Goal: Navigation & Orientation: Find specific page/section

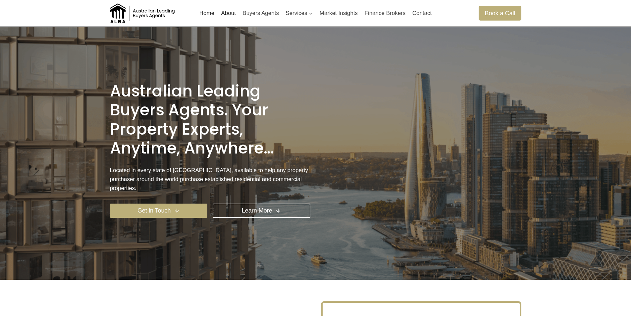
click at [123, 15] on img at bounding box center [143, 13] width 66 height 20
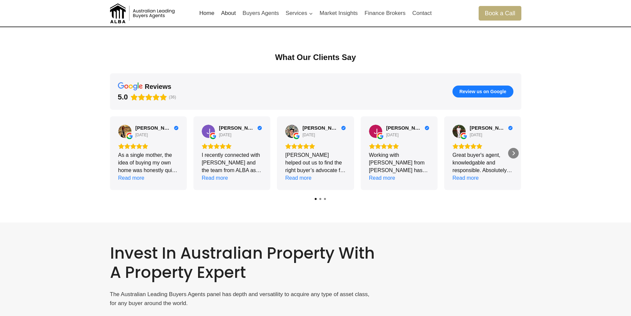
scroll to position [628, 0]
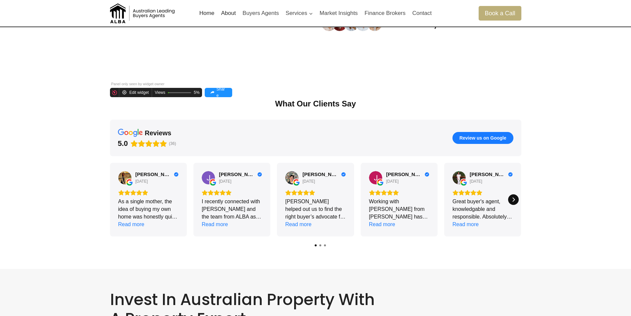
click at [514, 201] on icon "Next" at bounding box center [513, 199] width 5 height 5
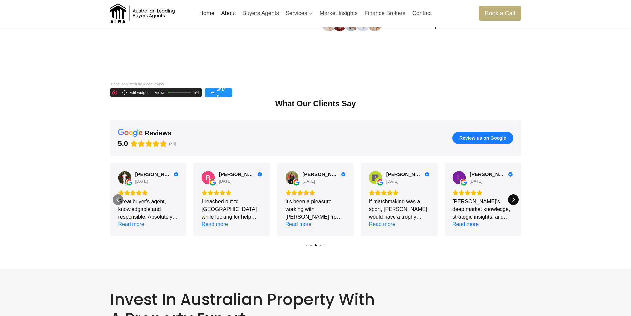
click at [514, 201] on icon "Next" at bounding box center [513, 199] width 5 height 5
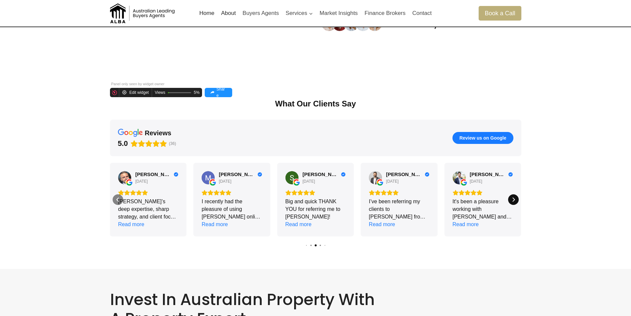
click at [514, 201] on icon "Next" at bounding box center [513, 199] width 5 height 5
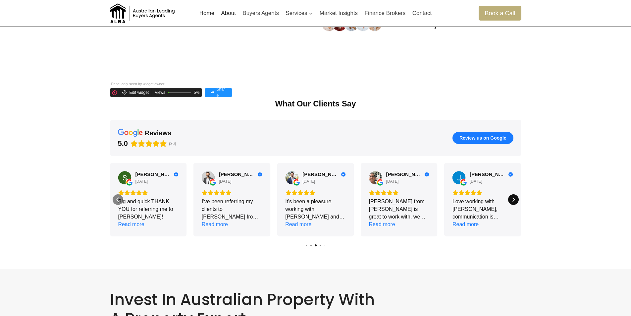
click at [514, 201] on icon "Next" at bounding box center [513, 199] width 5 height 5
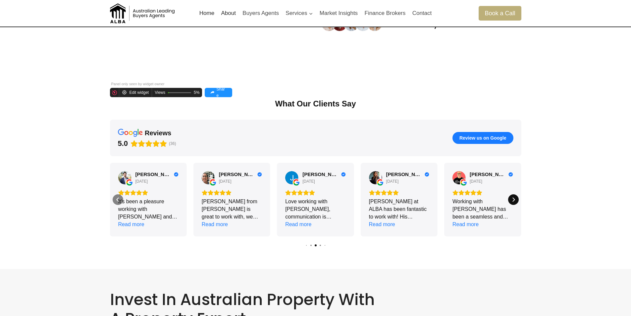
click at [514, 201] on icon "Next" at bounding box center [513, 199] width 5 height 5
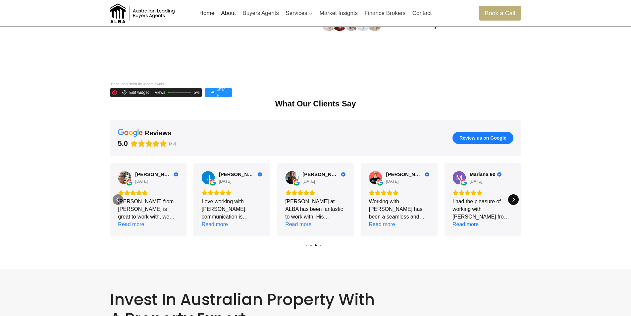
click at [514, 201] on icon "Next" at bounding box center [513, 199] width 5 height 5
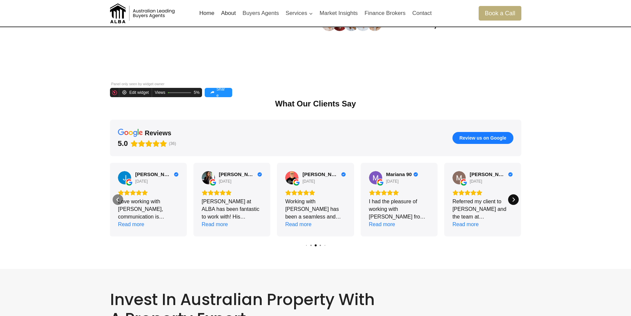
click at [514, 201] on icon "Next" at bounding box center [513, 199] width 5 height 5
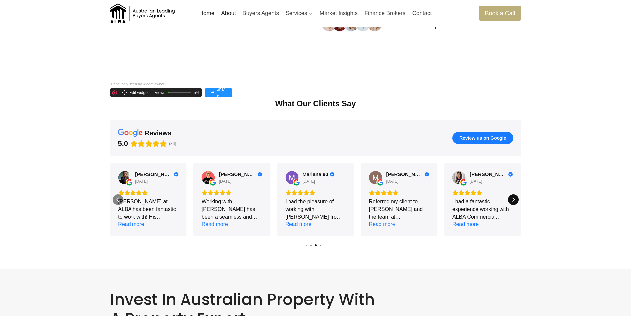
click at [514, 201] on icon "Next" at bounding box center [513, 199] width 5 height 5
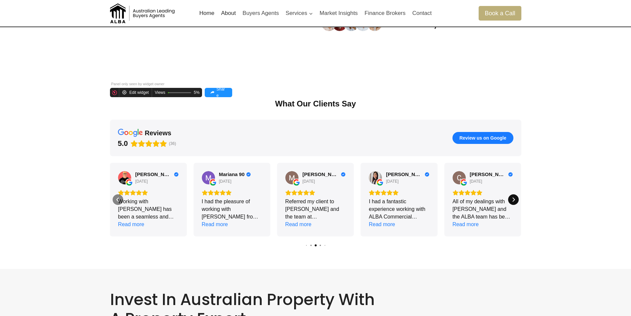
click at [514, 201] on icon "Next" at bounding box center [513, 199] width 5 height 5
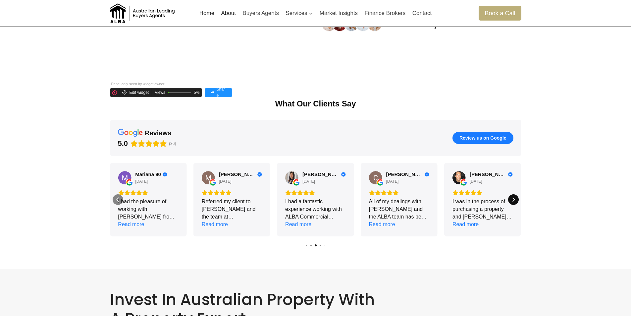
click at [513, 201] on icon "Next" at bounding box center [513, 199] width 5 height 5
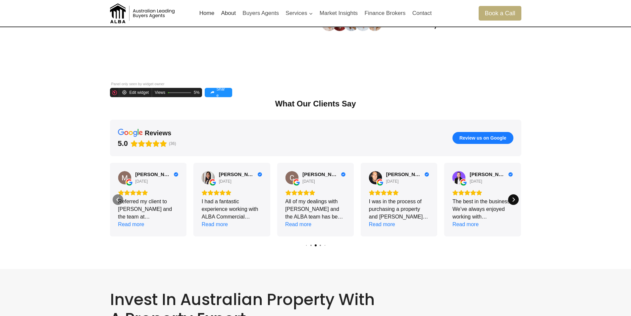
click at [513, 201] on icon "Next" at bounding box center [513, 199] width 5 height 5
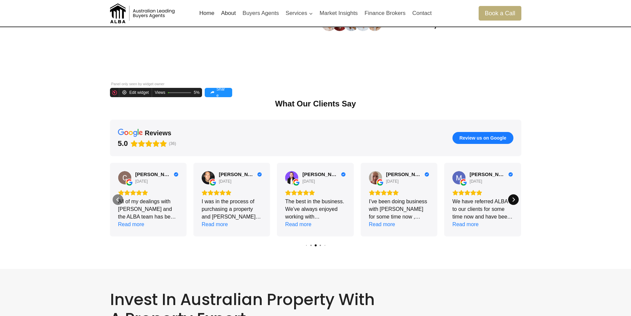
click at [513, 201] on icon "Next" at bounding box center [513, 199] width 5 height 5
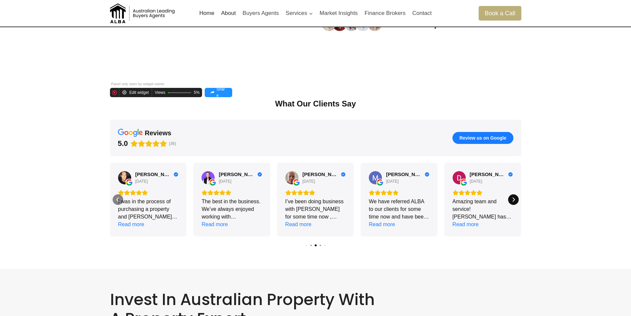
click at [513, 201] on icon "Next" at bounding box center [513, 199] width 5 height 5
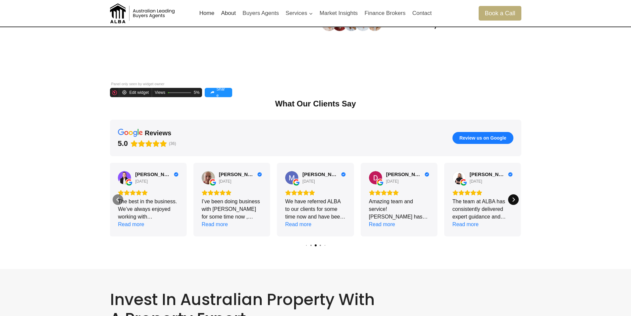
click at [513, 201] on icon "Next" at bounding box center [513, 199] width 5 height 5
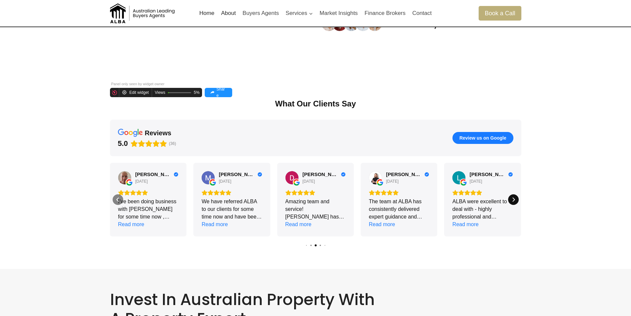
click at [513, 201] on icon "Next" at bounding box center [513, 199] width 5 height 5
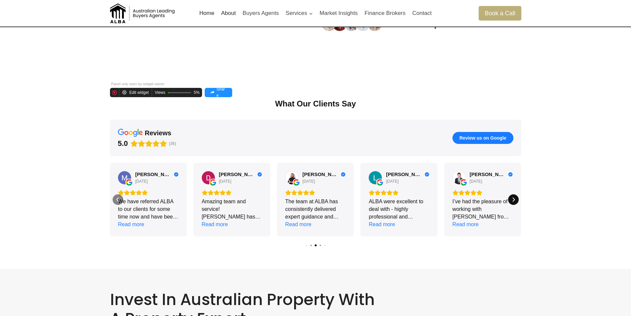
click at [513, 201] on icon "Next" at bounding box center [513, 199] width 5 height 5
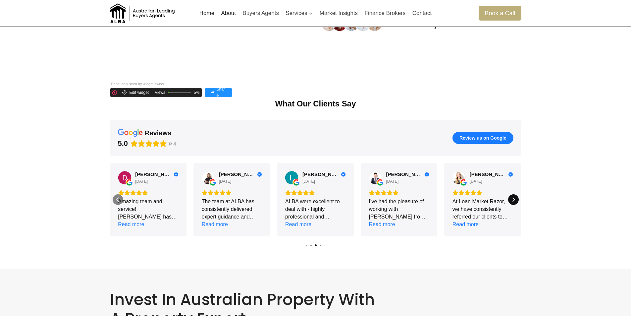
click at [513, 201] on icon "Next" at bounding box center [513, 199] width 5 height 5
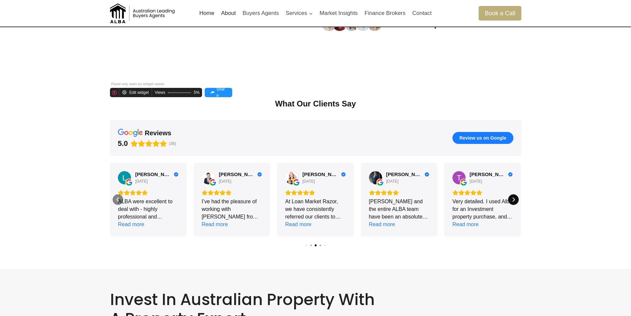
click at [513, 201] on icon "Next" at bounding box center [513, 199] width 5 height 5
click at [513, 200] on icon "Next" at bounding box center [513, 199] width 5 height 5
click at [514, 200] on icon "Next" at bounding box center [513, 199] width 5 height 5
click at [514, 200] on div "Next" at bounding box center [513, 199] width 11 height 11
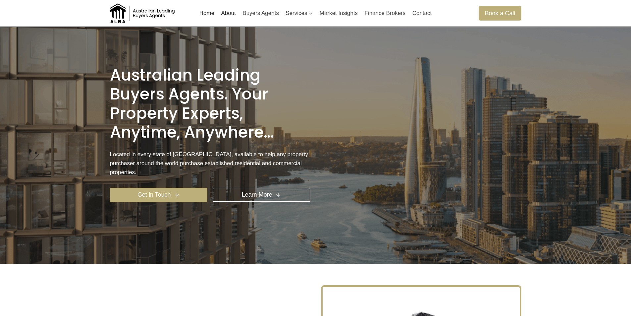
scroll to position [0, 0]
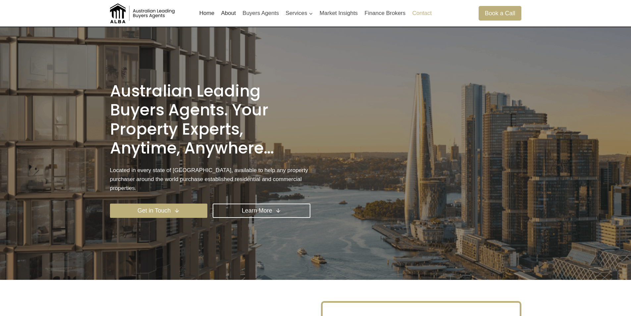
click at [412, 12] on link "Contact" at bounding box center [422, 13] width 26 height 16
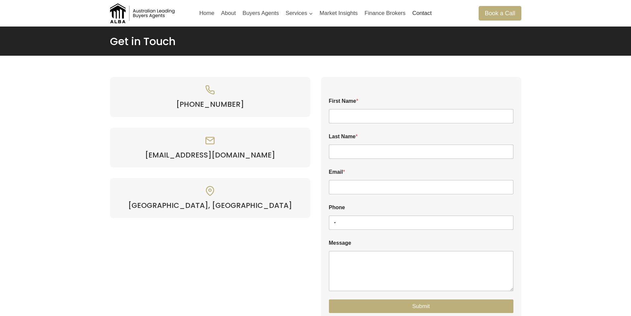
click at [398, 16] on link "Finance Brokers" at bounding box center [385, 13] width 48 height 16
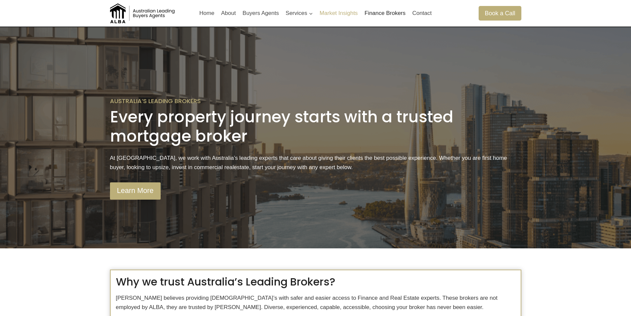
click at [318, 17] on link "Market Insights" at bounding box center [339, 13] width 45 height 16
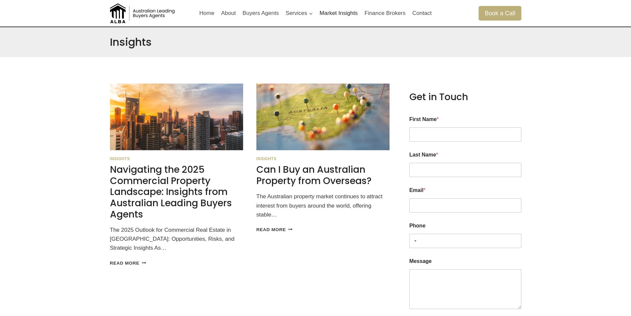
click at [330, 13] on link "Market Insights" at bounding box center [339, 13] width 45 height 16
click at [231, 13] on link "About" at bounding box center [229, 13] width 22 height 16
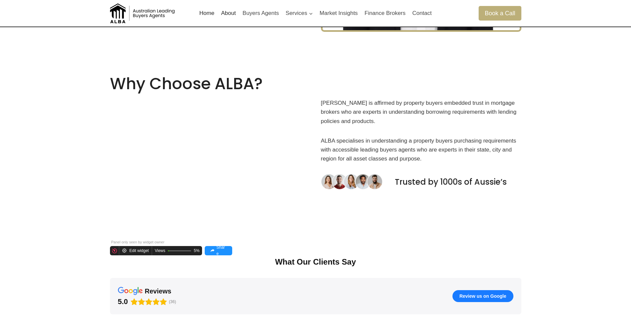
scroll to position [597, 0]
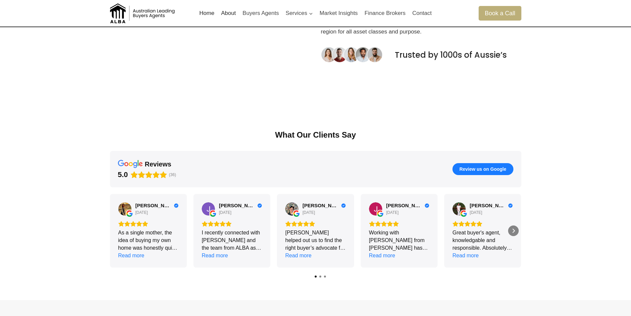
click at [552, 97] on div "Why Choose ALBA? [PERSON_NAME] is affirmed by property buyers embedded trust in…" at bounding box center [315, 17] width 631 height 182
